Goal: Find specific page/section: Find specific page/section

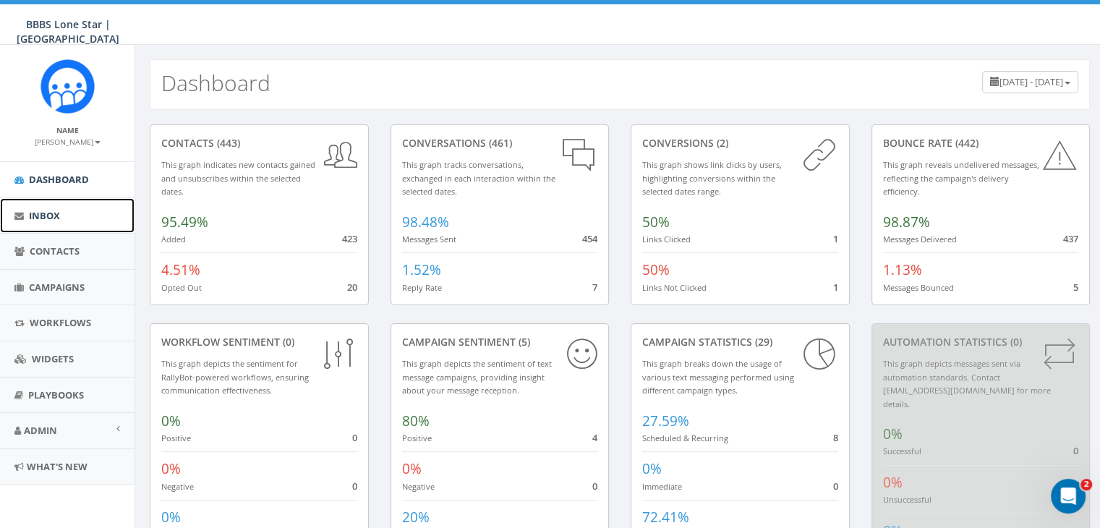
click at [40, 212] on span "Inbox" at bounding box center [44, 215] width 31 height 13
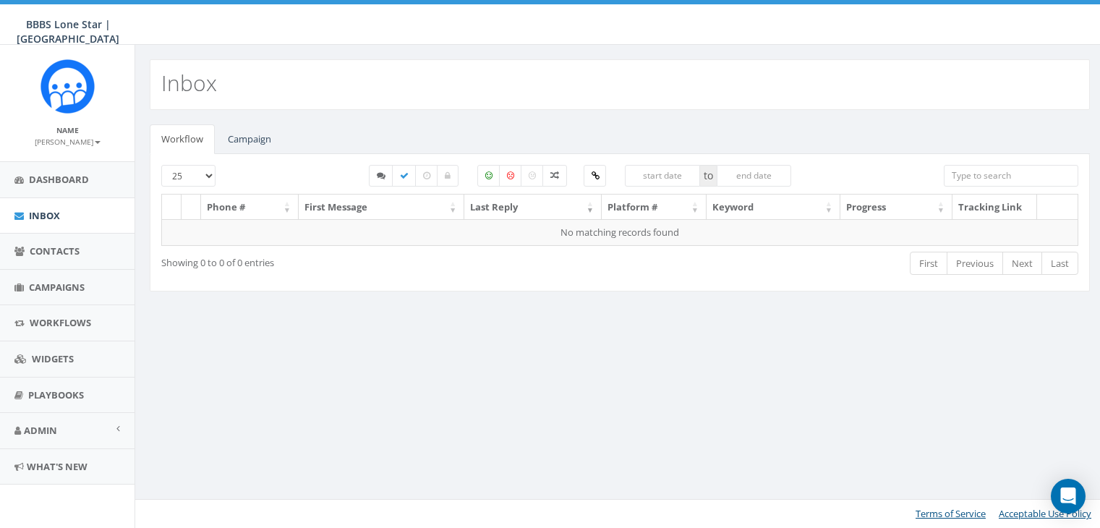
select select
click at [240, 140] on link "Campaign" at bounding box center [249, 139] width 67 height 30
